Goal: Information Seeking & Learning: Check status

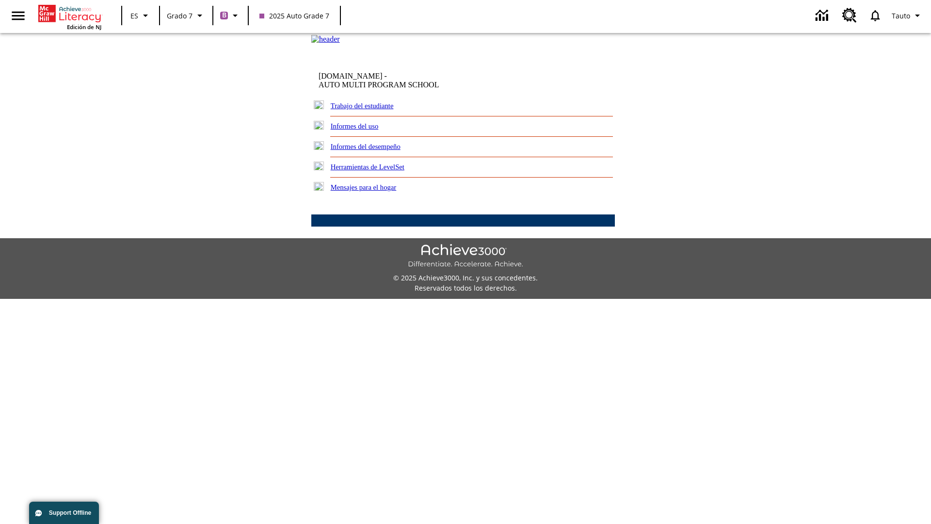
click at [373, 110] on link "Trabajo del estudiante" at bounding box center [362, 106] width 63 height 8
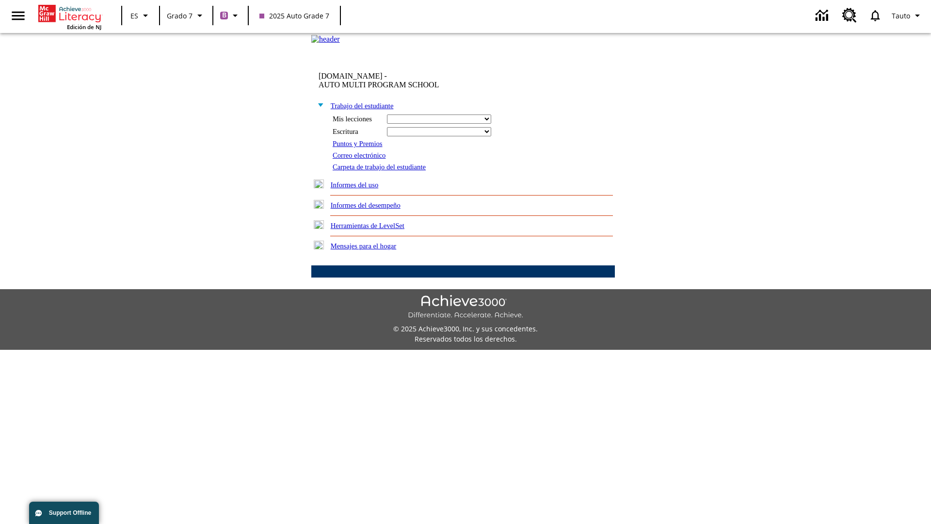
click at [363, 159] on link "Correo electrónico" at bounding box center [359, 155] width 53 height 8
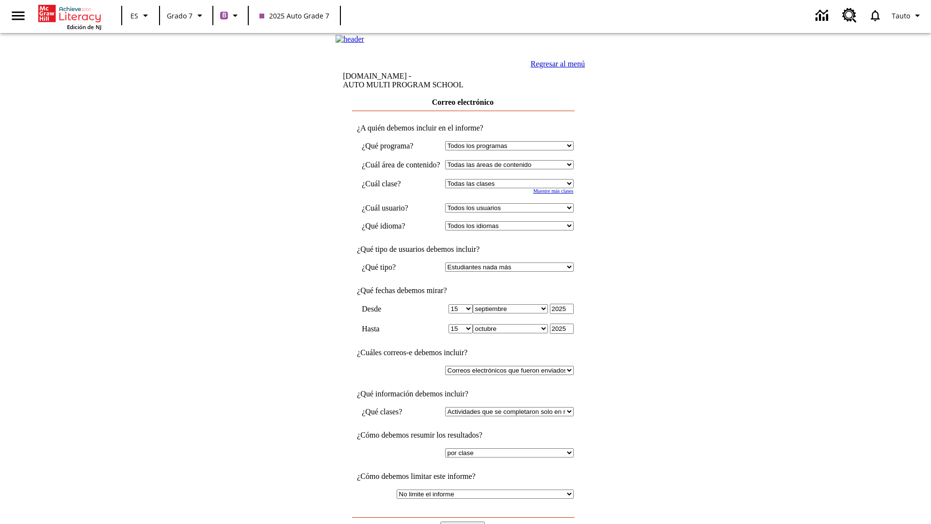
click at [464, 521] on input "Ver Informe" at bounding box center [462, 526] width 45 height 11
